Goal: Task Accomplishment & Management: Complete application form

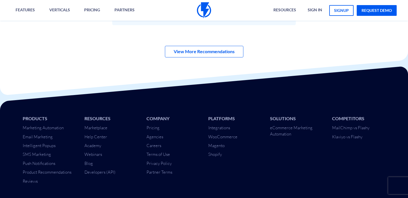
scroll to position [1960, 0]
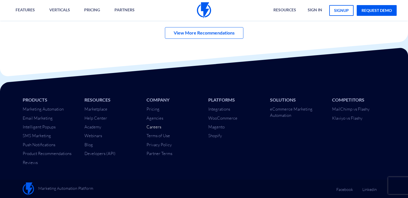
click at [156, 127] on link "Careers" at bounding box center [153, 126] width 15 height 5
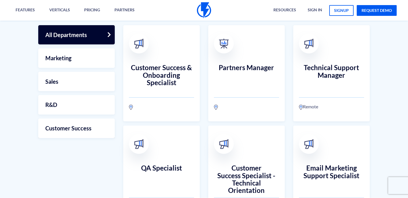
scroll to position [128, 0]
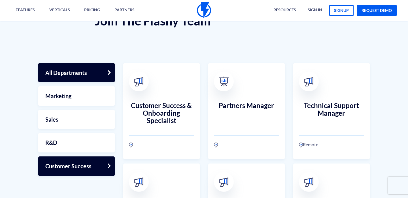
click at [87, 165] on link "Customer Success" at bounding box center [76, 167] width 77 height 20
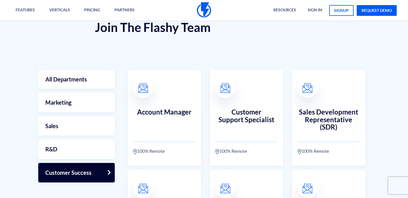
scroll to position [178, 0]
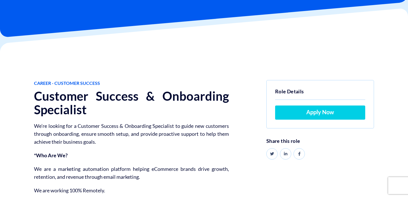
scroll to position [55, 0]
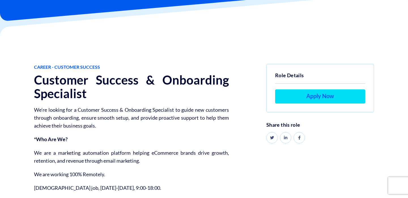
click at [309, 99] on link "Apply Now" at bounding box center [320, 97] width 90 height 14
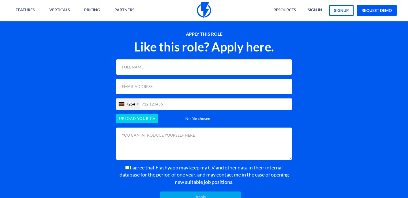
scroll to position [467, 0]
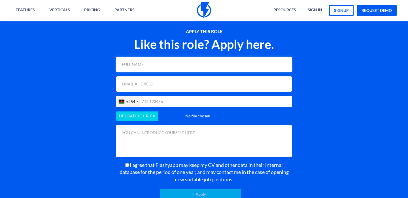
click at [142, 61] on input "text" at bounding box center [204, 64] width 176 height 15
click at [145, 67] on input "text" at bounding box center [204, 64] width 176 height 15
type input "Michael Machuka"
type input "michael.merase@gmail.com"
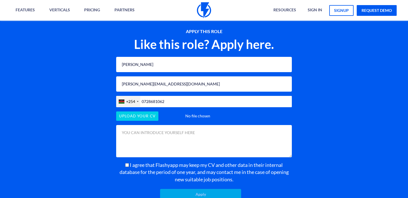
click at [144, 102] on input "0728681062" at bounding box center [204, 101] width 176 height 11
type input "728681062"
click at [141, 120] on input "file" at bounding box center [204, 116] width 176 height 9
type input "C:\fakepath\Curriculum_Vitae - [PERSON_NAME].pdf"
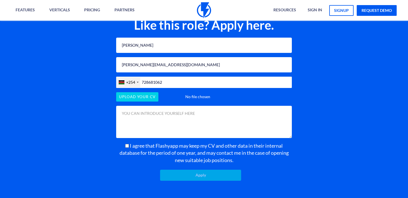
scroll to position [483, 0]
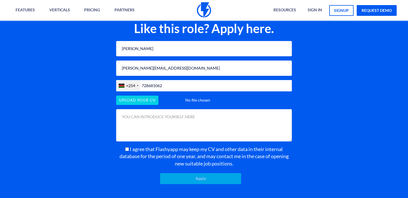
click at [163, 152] on span "I agree that Flashyapp may keep my CV and other data in their internal database…" at bounding box center [204, 156] width 169 height 21
click at [129, 151] on input "I agree that Flashyapp may keep my CV and other data in their internal database…" at bounding box center [127, 150] width 4 height 4
checkbox input "true"
click at [204, 181] on input "Apply" at bounding box center [200, 178] width 81 height 11
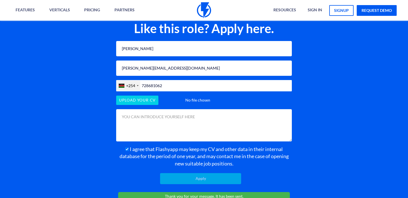
scroll to position [505, 0]
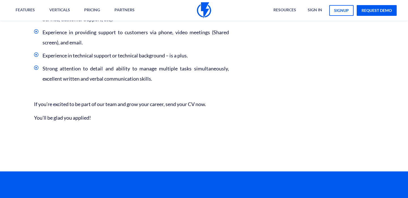
scroll to position [475, 0]
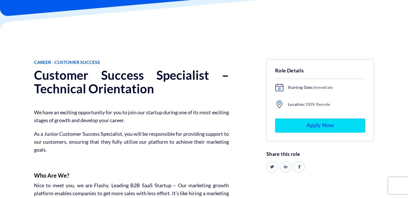
click at [311, 124] on link "Apply Now" at bounding box center [320, 126] width 90 height 14
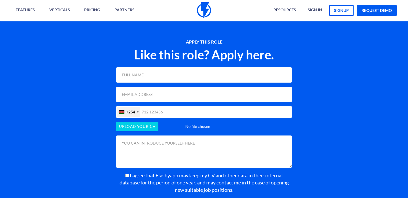
scroll to position [603, 0]
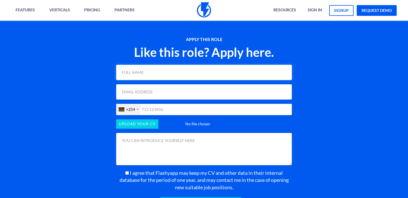
click at [147, 66] on input "text" at bounding box center [204, 72] width 176 height 15
type input "Michael Machuka"
type input "michael.merase@gmail.com"
type input "0728681062"
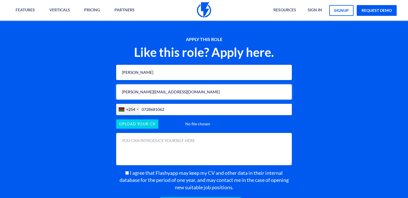
drag, startPoint x: 172, startPoint y: 82, endPoint x: 139, endPoint y: 81, distance: 32.3
click at [139, 84] on input "michael.merase@gmail.com" at bounding box center [204, 91] width 176 height 15
click at [168, 84] on input "michael.merase@gmail.com" at bounding box center [204, 91] width 176 height 15
drag, startPoint x: 172, startPoint y: 86, endPoint x: 143, endPoint y: 86, distance: 29.5
click at [143, 86] on input "michael.merase@gmail.com" at bounding box center [204, 91] width 176 height 15
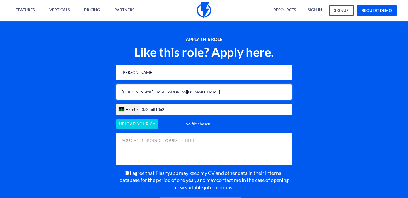
type input "michael@geekonaplane.com"
click at [145, 104] on input "0728681062" at bounding box center [204, 109] width 176 height 11
type input "728681062"
click at [143, 120] on input "file" at bounding box center [204, 124] width 176 height 9
type input "C:\fakepath\Curriculum_Vitae - [PERSON_NAME].pdf"
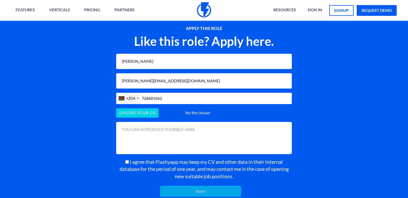
scroll to position [615, 0]
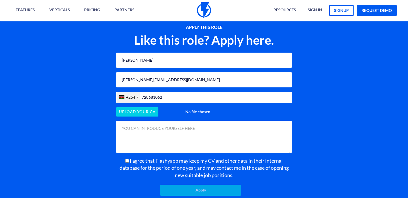
click at [190, 158] on span "I agree that Flashyapp may keep my CV and other data in their internal database…" at bounding box center [204, 168] width 169 height 21
click at [129, 159] on input "I agree that Flashyapp may keep my CV and other data in their internal database…" at bounding box center [127, 161] width 4 height 4
checkbox input "true"
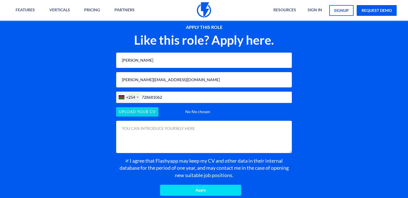
click at [201, 185] on input "Apply" at bounding box center [200, 190] width 81 height 11
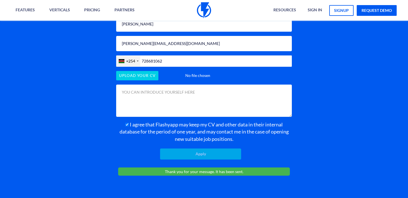
scroll to position [686, 0]
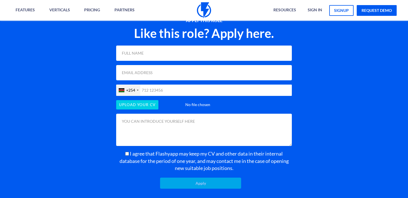
scroll to position [664, 0]
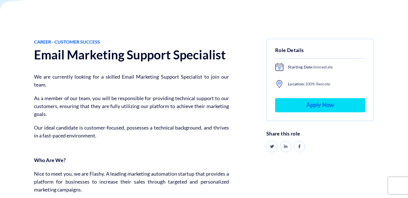
click at [309, 105] on link "Apply Now" at bounding box center [320, 105] width 90 height 14
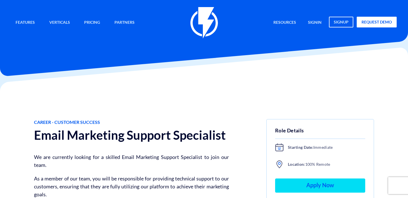
click at [309, 184] on link "Apply Now" at bounding box center [320, 186] width 90 height 14
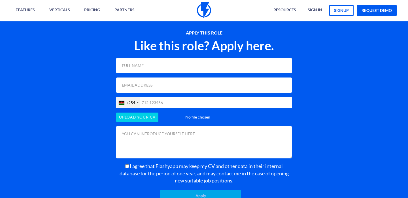
scroll to position [734, 0]
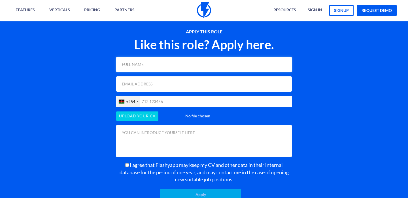
click at [137, 66] on input "text" at bounding box center [204, 64] width 176 height 15
type input "[PERSON_NAME]"
type input "[PERSON_NAME][EMAIL_ADDRESS][DOMAIN_NAME]"
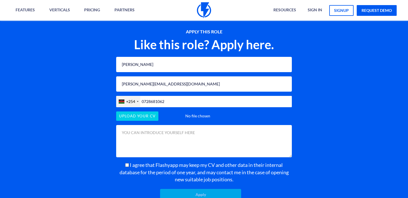
drag, startPoint x: 144, startPoint y: 100, endPoint x: 140, endPoint y: 100, distance: 4.3
click at [140, 100] on div "+254 United States +1 United Kingdom +44 Afghanistan (‫افغانستان‬‎) +93 Albania…" at bounding box center [204, 101] width 176 height 11
type input "728681062"
click at [143, 116] on input "file" at bounding box center [204, 116] width 176 height 9
type input "C:\fakepath\Curriculum_Vitae - [PERSON_NAME].pdf"
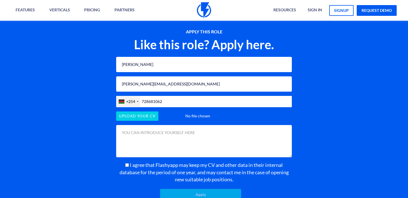
click at [171, 165] on span "I agree that Flashyapp may keep my CV and other data in their internal database…" at bounding box center [204, 172] width 169 height 21
click at [129, 165] on input "I agree that Flashyapp may keep my CV and other data in their internal database…" at bounding box center [127, 165] width 4 height 4
checkbox input "true"
click at [193, 194] on input "Apply" at bounding box center [200, 194] width 81 height 11
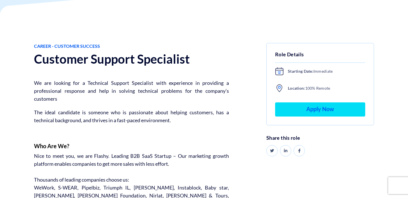
click at [319, 112] on link "Apply Now" at bounding box center [320, 110] width 90 height 14
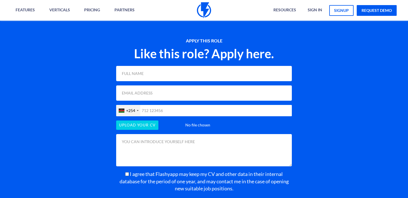
scroll to position [570, 0]
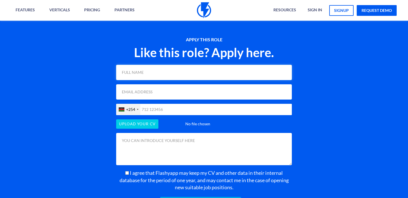
click at [144, 67] on input "text" at bounding box center [204, 72] width 176 height 15
type input "[PERSON_NAME]"
type input "[PERSON_NAME][EMAIL_ADDRESS][DOMAIN_NAME]"
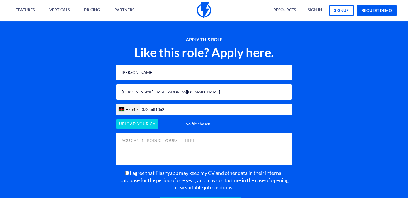
click at [145, 104] on input "0728681062" at bounding box center [204, 109] width 176 height 11
type input "728681062"
drag, startPoint x: 177, startPoint y: 84, endPoint x: 134, endPoint y: 83, distance: 42.2
click at [134, 84] on input "[PERSON_NAME][EMAIL_ADDRESS][DOMAIN_NAME]" at bounding box center [204, 91] width 176 height 15
type input "[PERSON_NAME][EMAIL_ADDRESS][DOMAIN_NAME]"
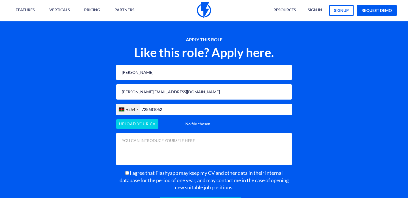
click at [171, 170] on span "I agree that Flashyapp may keep my CV and other data in their internal database…" at bounding box center [204, 180] width 169 height 21
click at [129, 171] on input "I agree that Flashyapp may keep my CV and other data in their internal database…" at bounding box center [127, 173] width 4 height 4
checkbox input "true"
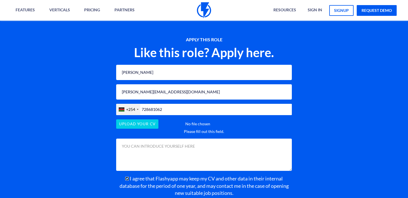
scroll to position [586, 0]
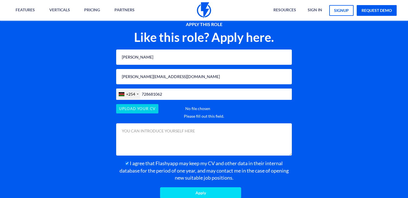
click at [199, 188] on input "Apply" at bounding box center [200, 193] width 81 height 11
click at [140, 104] on input "file" at bounding box center [204, 108] width 176 height 9
type input "C:\fakepath\Curriculum_Vitae - [PERSON_NAME].pdf"
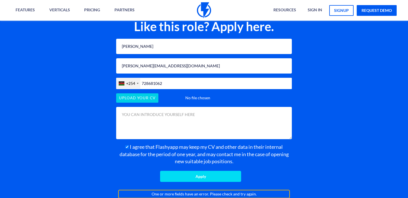
scroll to position [633, 0]
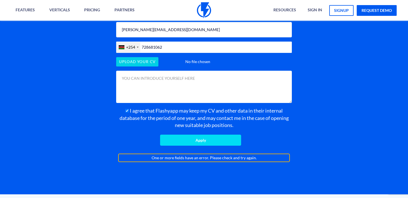
click at [198, 135] on input "Apply" at bounding box center [200, 140] width 81 height 11
